Goal: Task Accomplishment & Management: Use online tool/utility

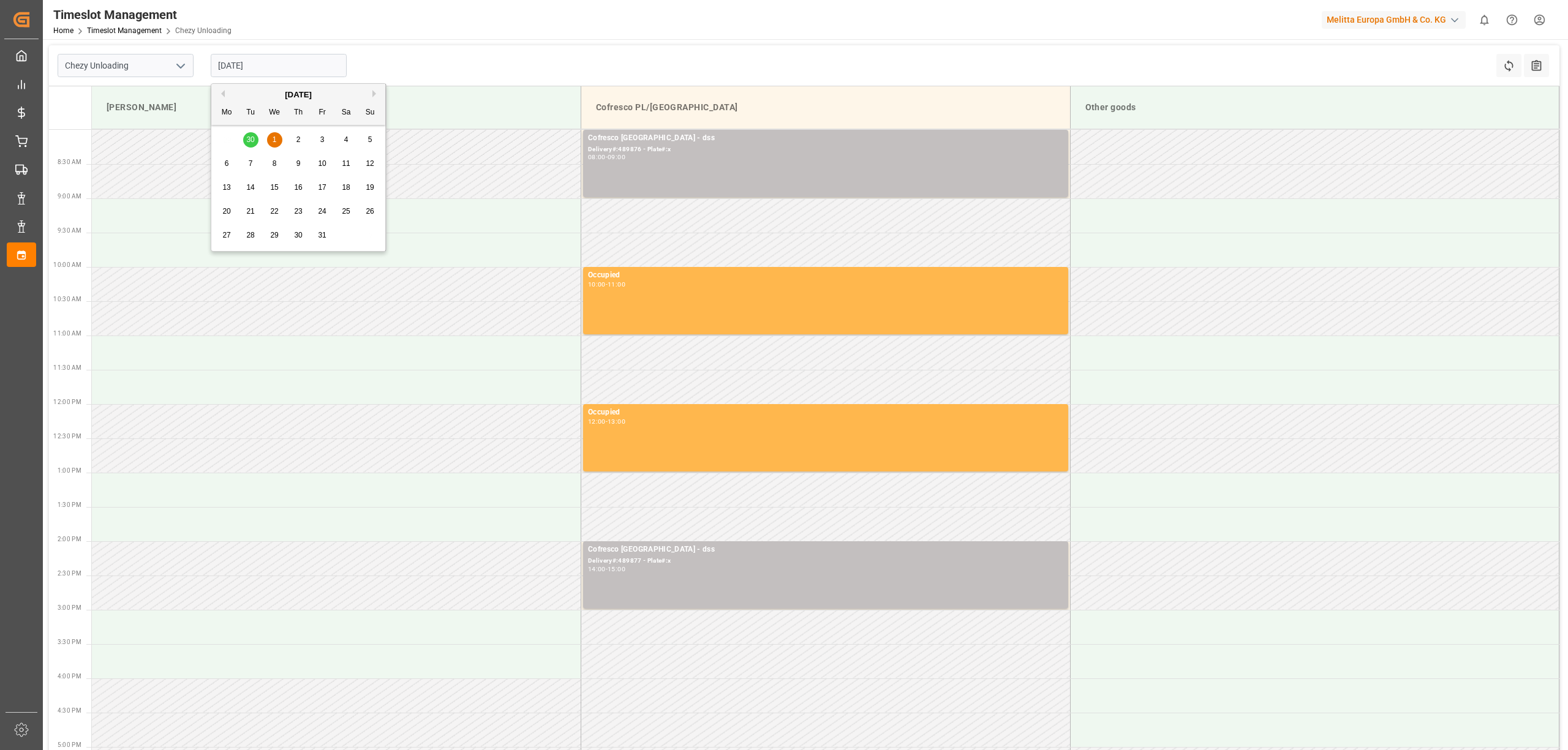
click at [302, 62] on input "[DATE]" at bounding box center [279, 65] width 136 height 23
click at [279, 137] on div "1" at bounding box center [274, 141] width 15 height 15
click at [267, 68] on input "[DATE]" at bounding box center [279, 65] width 136 height 23
click at [248, 137] on div "29 30 1 2 3 4 5" at bounding box center [298, 140] width 167 height 24
click at [245, 140] on div "29 30 1 2 3 4 5" at bounding box center [298, 140] width 167 height 24
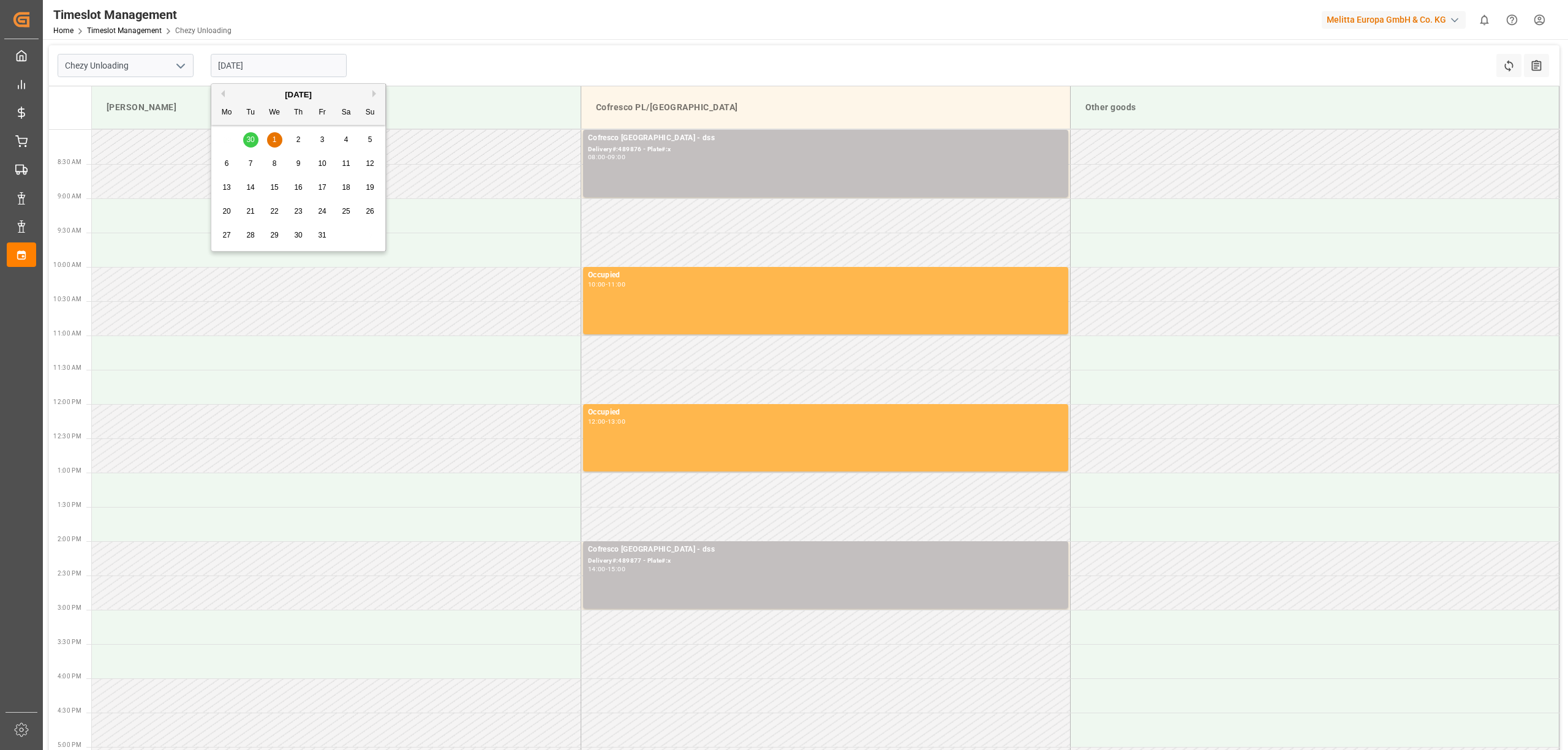
click at [247, 137] on div "29 30 1 2 3 4 5" at bounding box center [298, 140] width 167 height 24
click at [223, 98] on div "[DATE]" at bounding box center [298, 95] width 174 height 12
click at [226, 92] on div "[DATE]" at bounding box center [298, 95] width 174 height 12
click at [223, 98] on div "[DATE]" at bounding box center [298, 95] width 174 height 12
click at [223, 93] on button "Previous Month" at bounding box center [221, 94] width 7 height 7
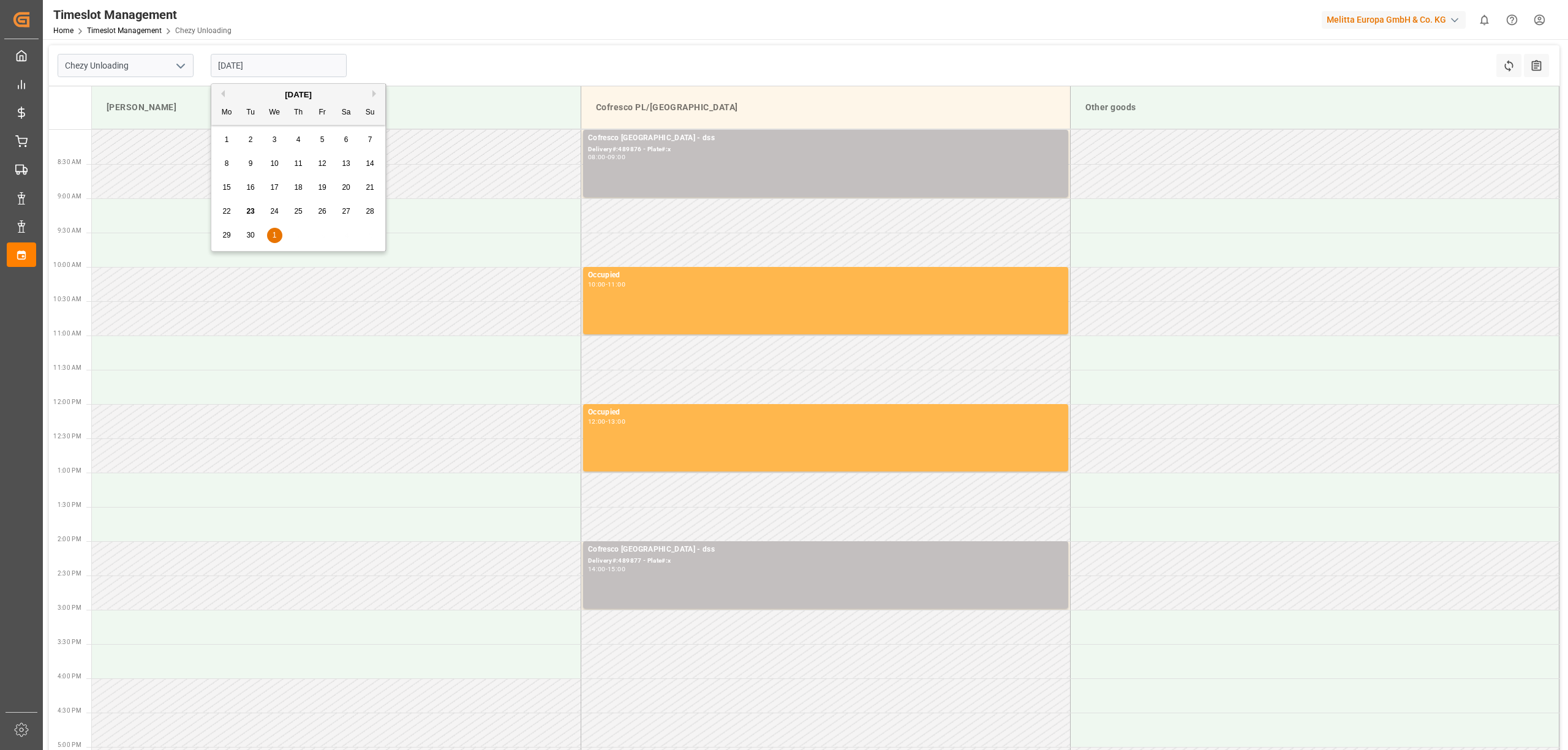
click at [248, 234] on span "30" at bounding box center [250, 235] width 8 height 9
type input "[DATE]"
